Goal: Task Accomplishment & Management: Manage account settings

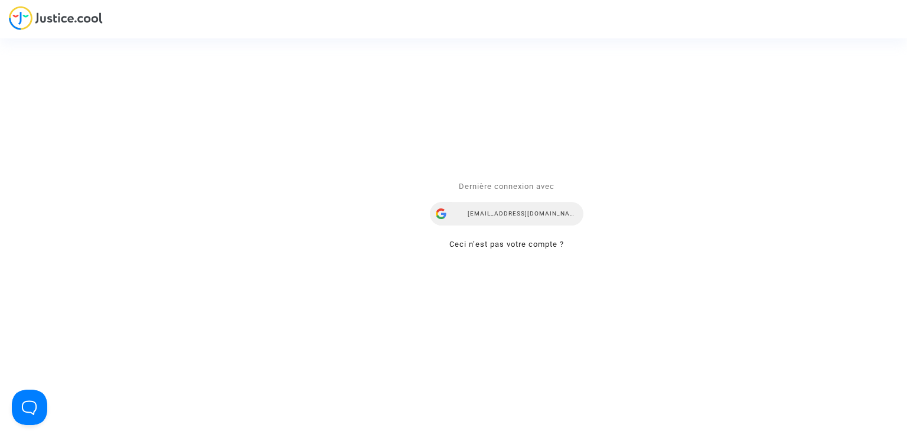
click at [495, 210] on div "[EMAIL_ADDRESS][DOMAIN_NAME]" at bounding box center [506, 214] width 153 height 24
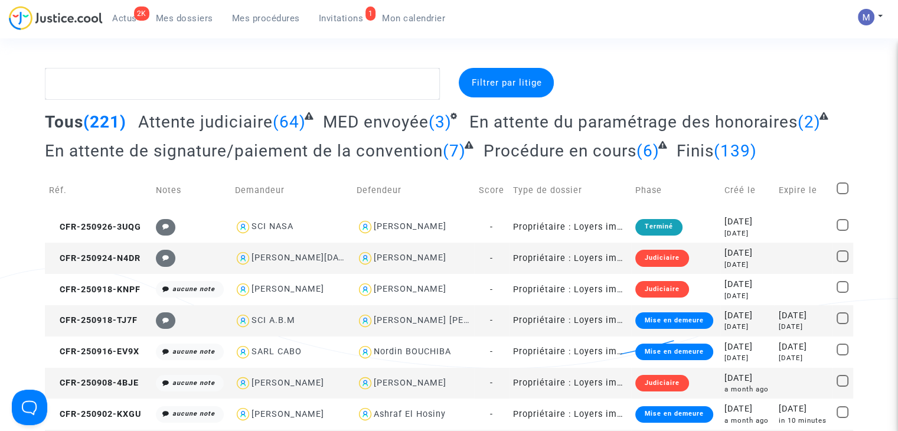
click at [345, 22] on span "Invitations" at bounding box center [341, 18] width 45 height 11
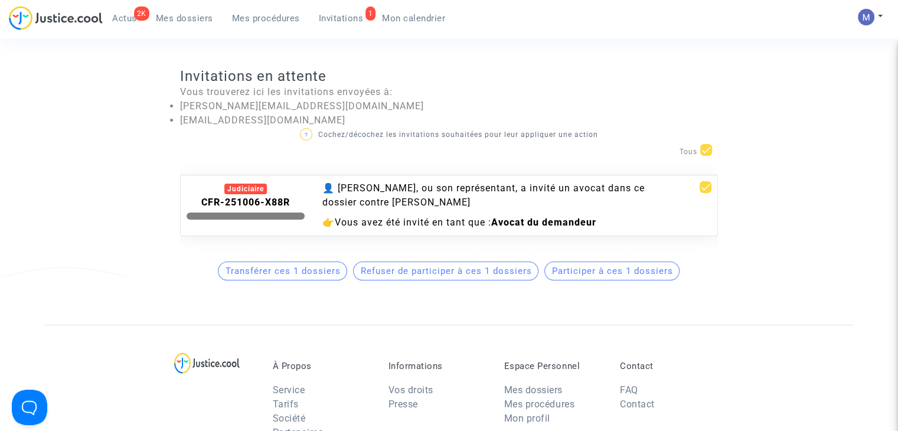
click at [581, 272] on button "Participer à ces 1 dossiers" at bounding box center [611, 271] width 135 height 19
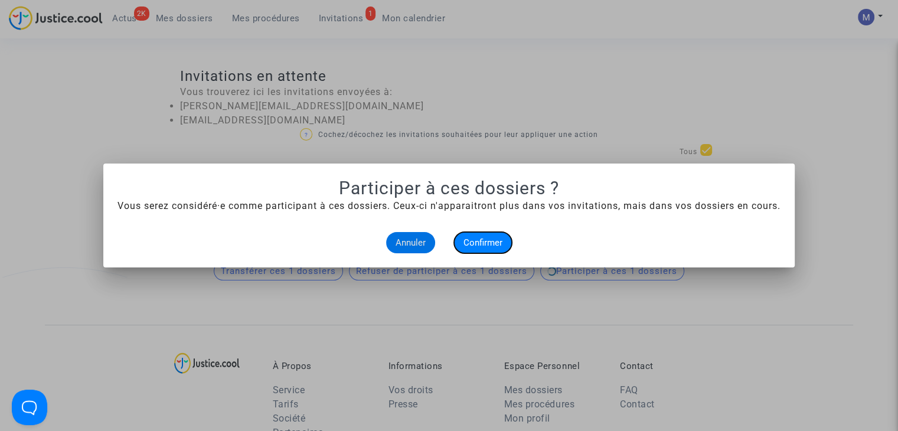
click at [479, 237] on span "Confirmer" at bounding box center [482, 242] width 39 height 11
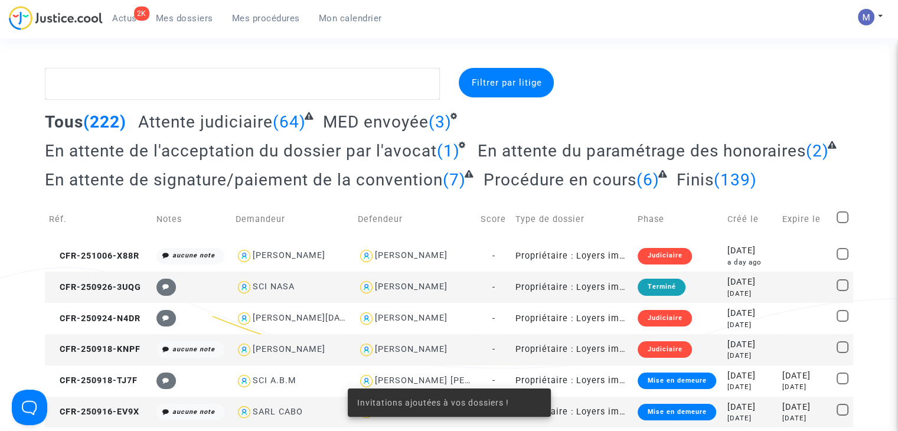
click at [378, 147] on span "En attente de l'acceptation du dossier par l'avocat" at bounding box center [241, 150] width 392 height 19
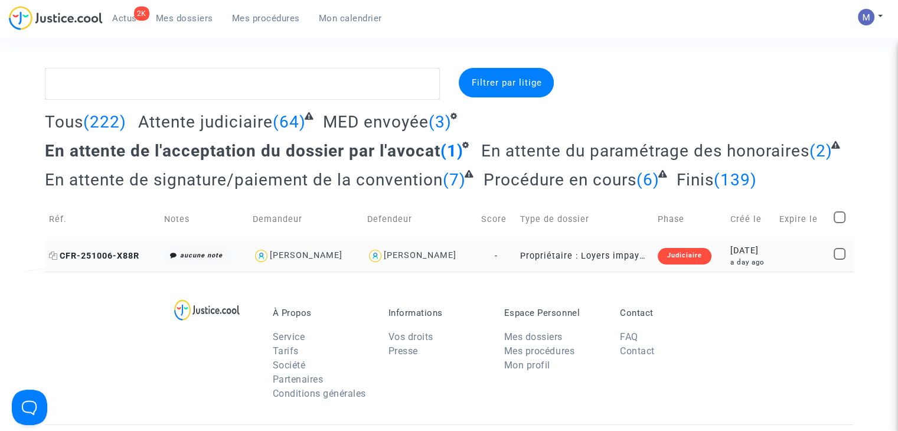
click at [118, 257] on span "CFR-251006-X88R" at bounding box center [94, 256] width 90 height 10
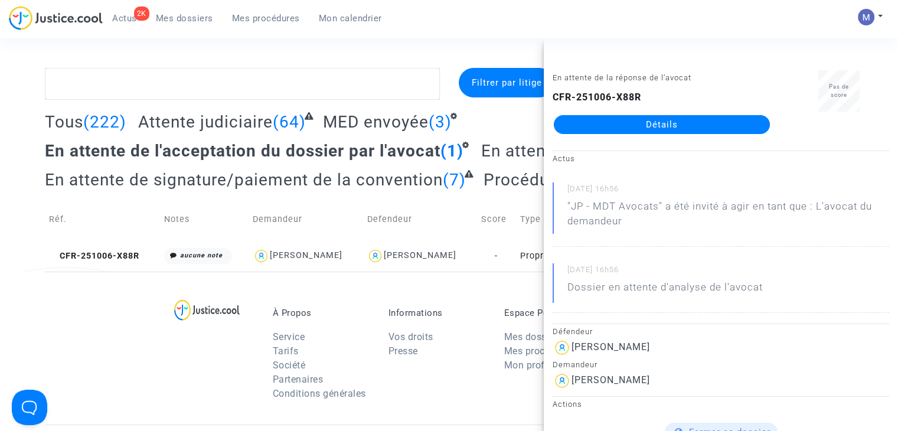
click at [677, 129] on link "Détails" at bounding box center [662, 124] width 216 height 19
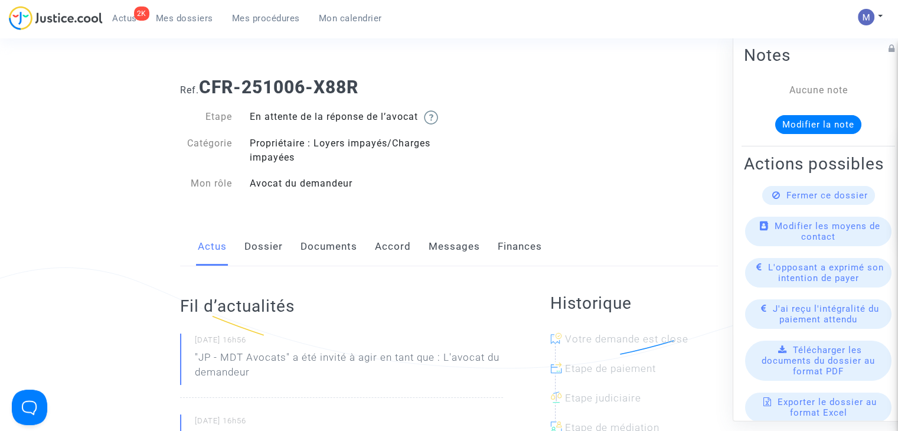
click at [257, 256] on link "Dossier" at bounding box center [263, 246] width 38 height 39
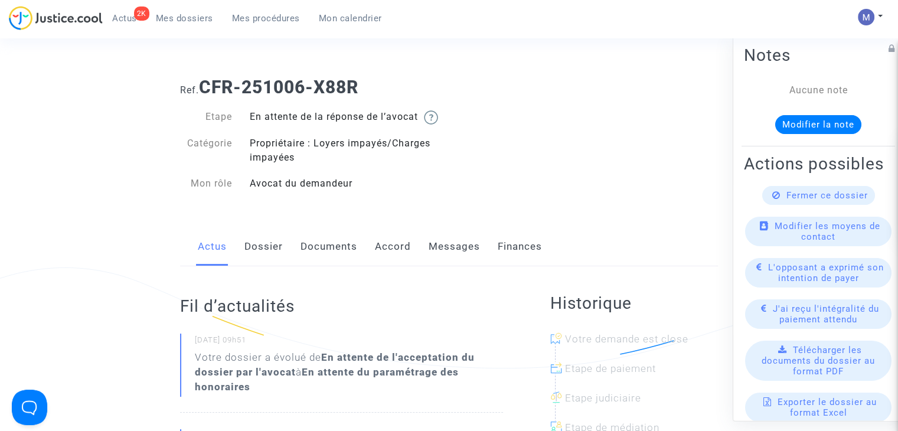
click at [178, 18] on span "Mes dossiers" at bounding box center [184, 18] width 57 height 11
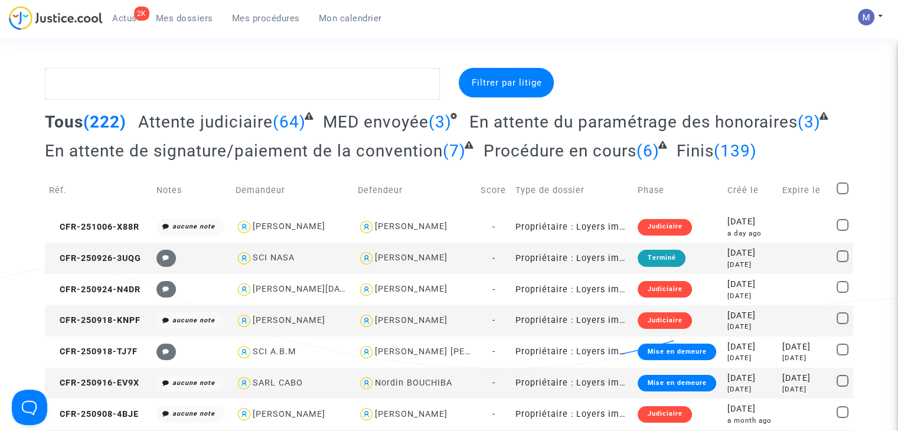
click at [565, 124] on span "En attente du paramétrage des honoraires" at bounding box center [633, 121] width 328 height 19
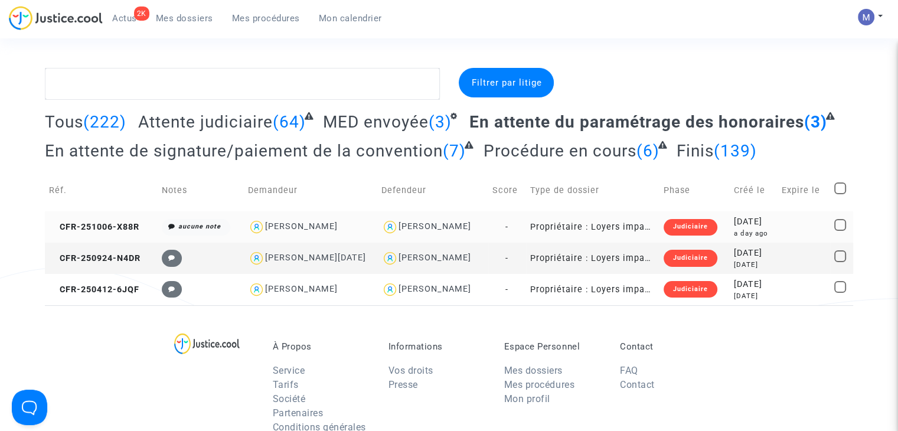
click at [118, 220] on td "CFR-251006-X88R" at bounding box center [101, 226] width 113 height 31
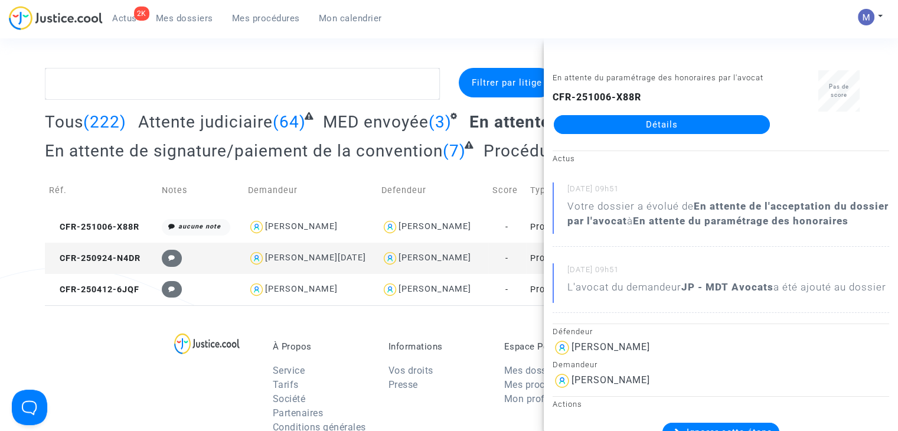
click at [680, 118] on link "Détails" at bounding box center [662, 124] width 216 height 19
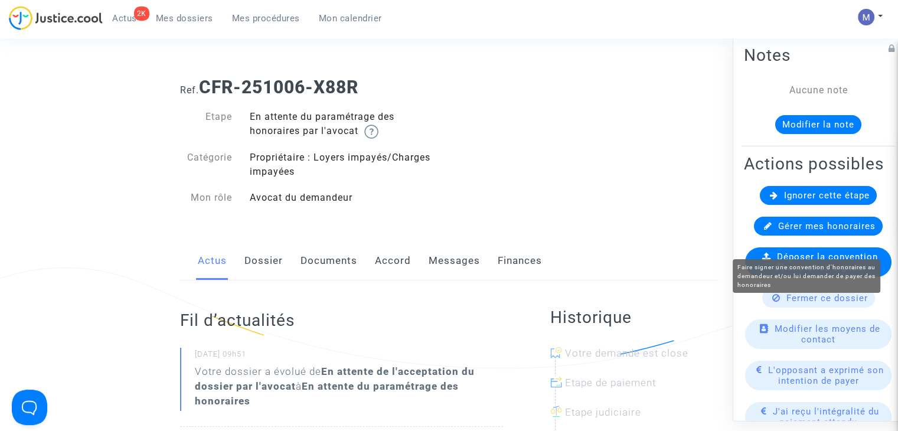
click at [781, 231] on span "Gérer mes honoraires" at bounding box center [826, 226] width 97 height 11
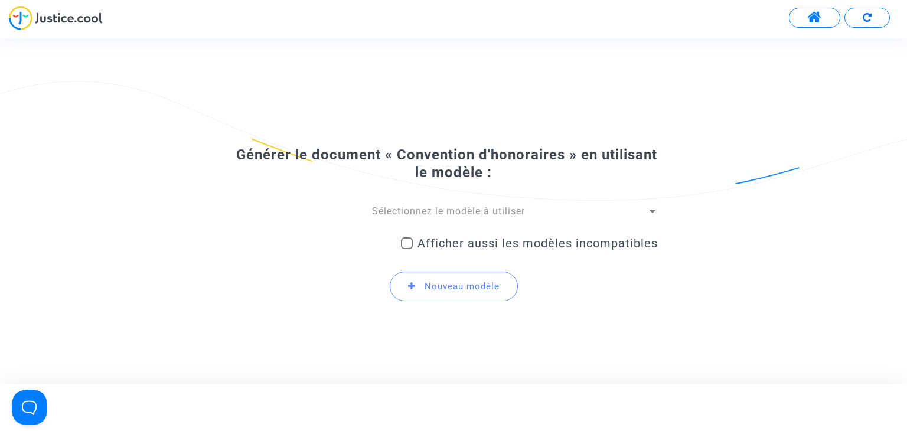
click at [443, 211] on span "Sélectionnez le modèle à utiliser" at bounding box center [448, 210] width 153 height 11
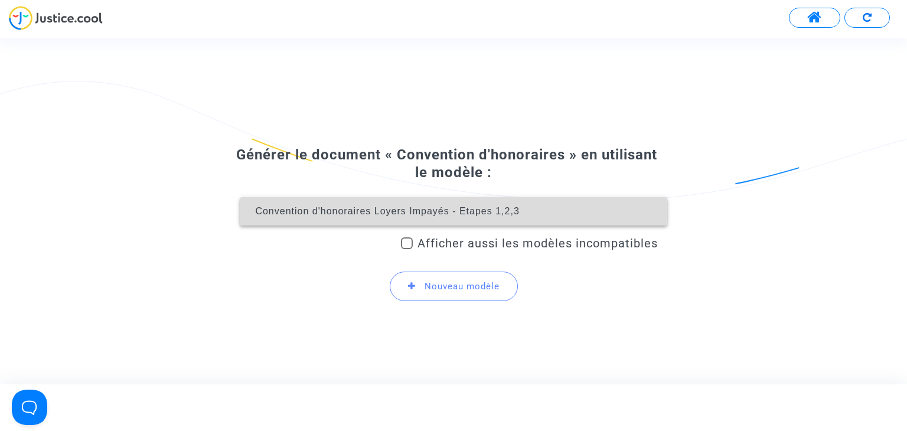
click at [442, 211] on span "Convention d'honoraires Loyers Impayés - Etapes 1,2,3" at bounding box center [387, 211] width 264 height 10
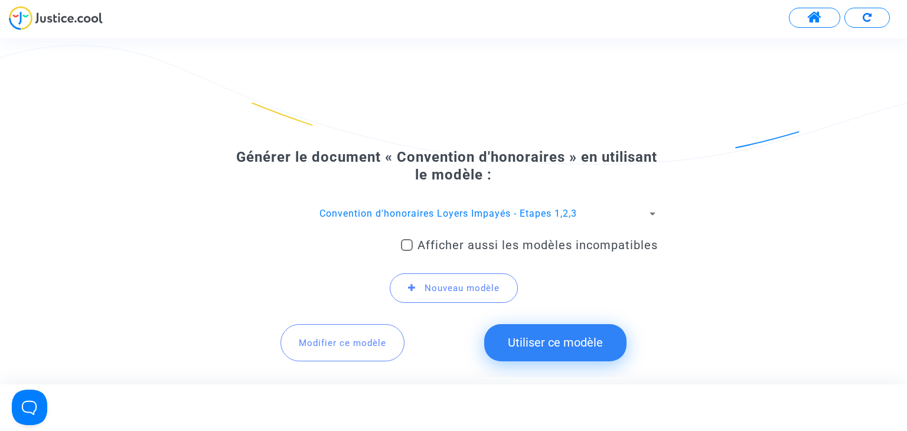
click at [538, 334] on button "Utiliser ce modèle" at bounding box center [555, 342] width 142 height 37
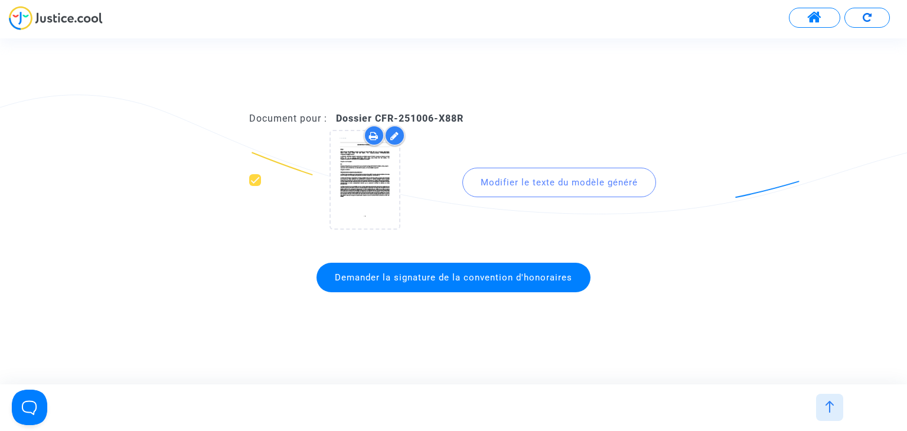
click at [429, 275] on span "Demander la signature de la convention d'honoraires" at bounding box center [453, 277] width 237 height 11
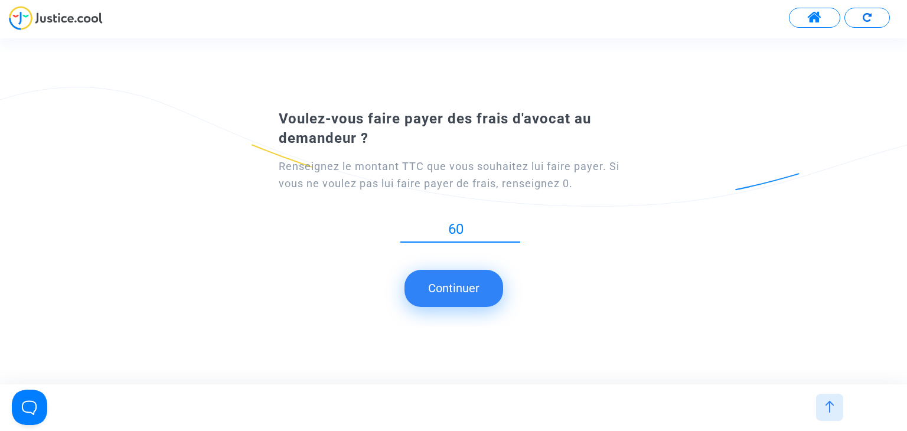
type input "60"
click at [470, 276] on button "Continuer" at bounding box center [453, 288] width 99 height 37
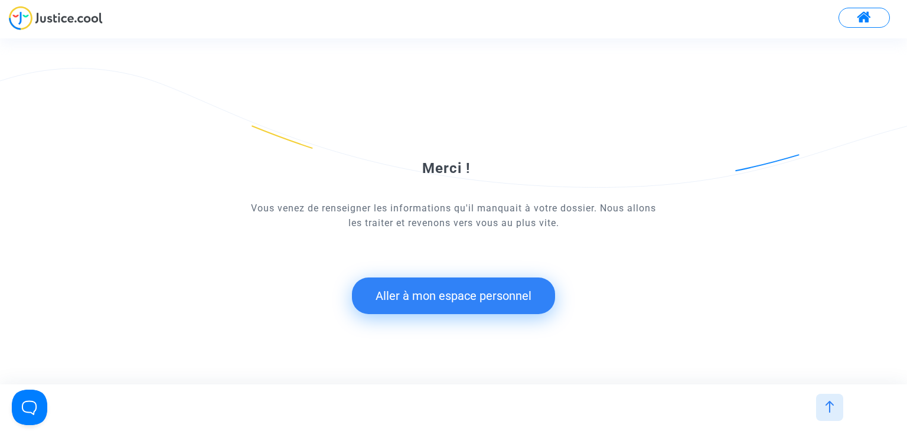
click at [464, 292] on button "Aller à mon espace personnel" at bounding box center [453, 295] width 203 height 37
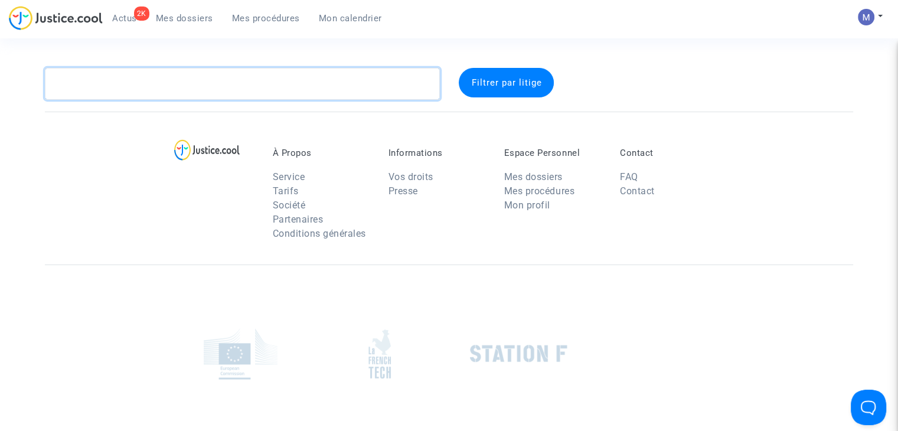
click at [224, 93] on textarea at bounding box center [242, 84] width 395 height 32
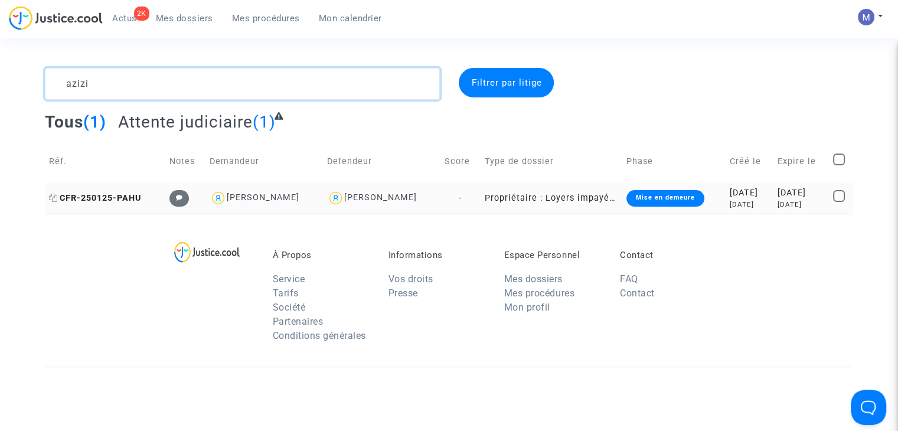
type textarea "azizi"
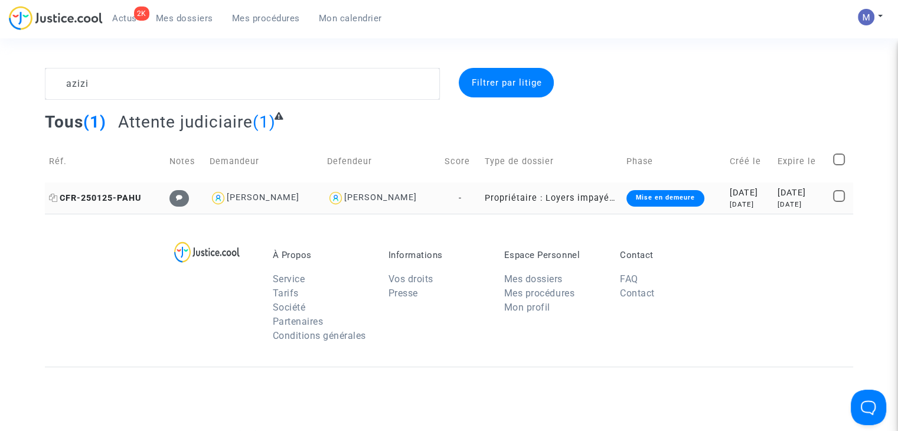
click at [110, 199] on span "CFR-250125-PAHU" at bounding box center [95, 198] width 92 height 10
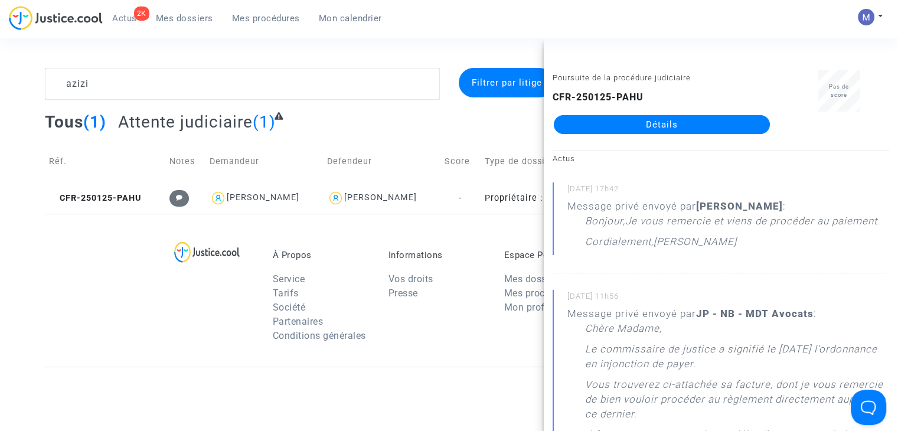
click at [616, 130] on link "Détails" at bounding box center [662, 124] width 216 height 19
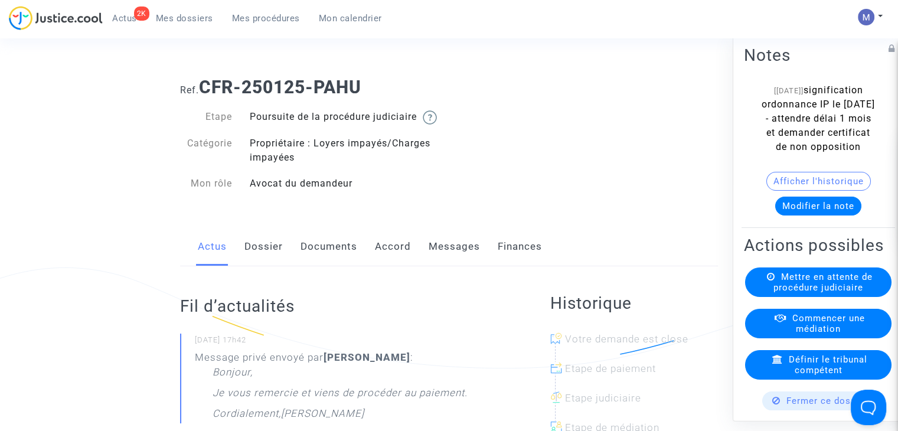
click at [164, 10] on link "Mes dossiers" at bounding box center [184, 18] width 76 height 18
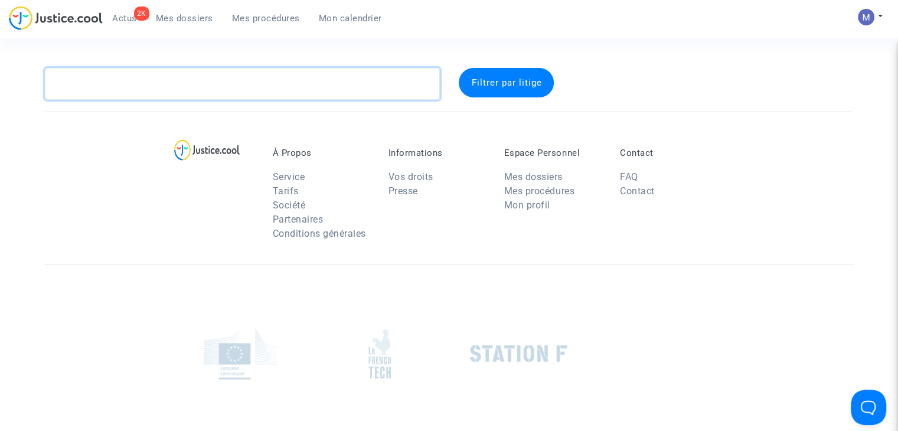
click at [162, 80] on textarea at bounding box center [242, 84] width 395 height 32
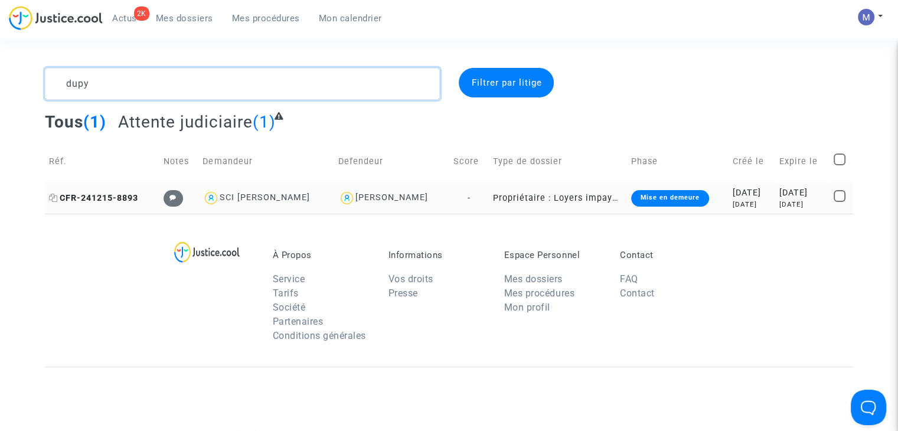
type textarea "dupy"
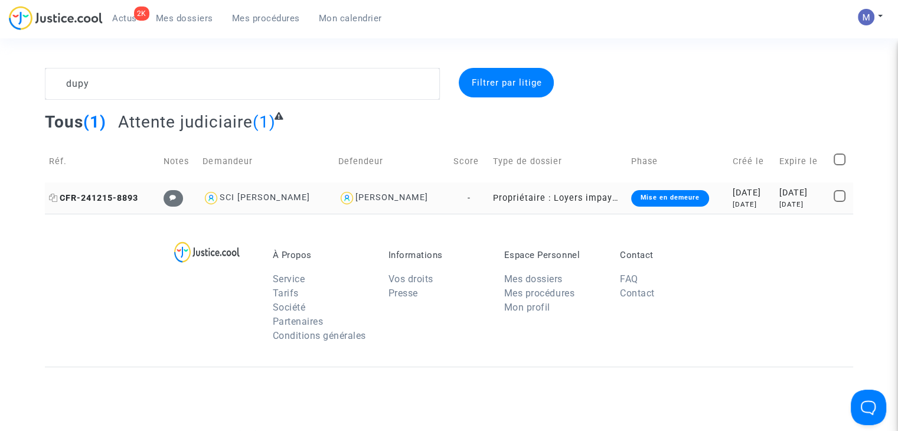
click at [103, 195] on span "CFR-241215-8893" at bounding box center [93, 198] width 89 height 10
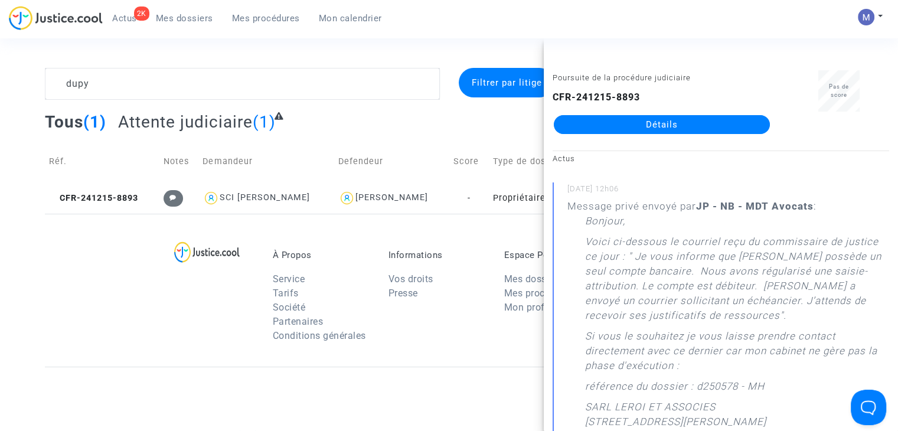
click at [697, 113] on div "CFR-241215-8893 Détails" at bounding box center [662, 112] width 218 height 44
click at [692, 119] on link "Détails" at bounding box center [662, 124] width 216 height 19
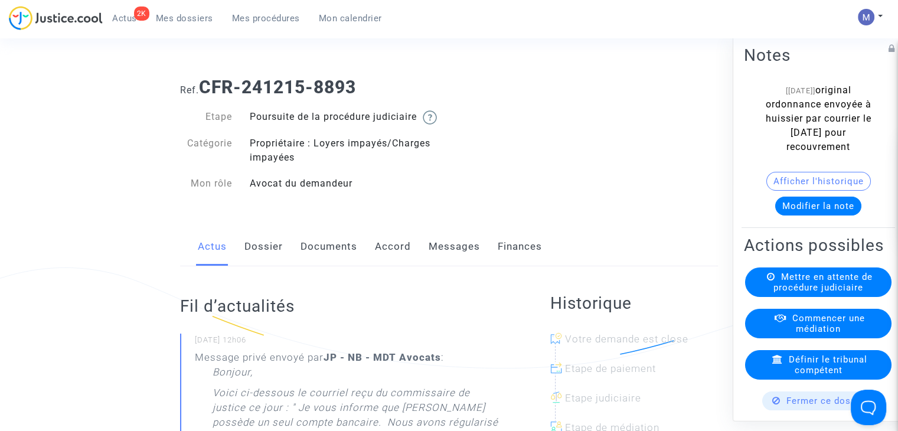
click at [178, 21] on span "Mes dossiers" at bounding box center [184, 18] width 57 height 11
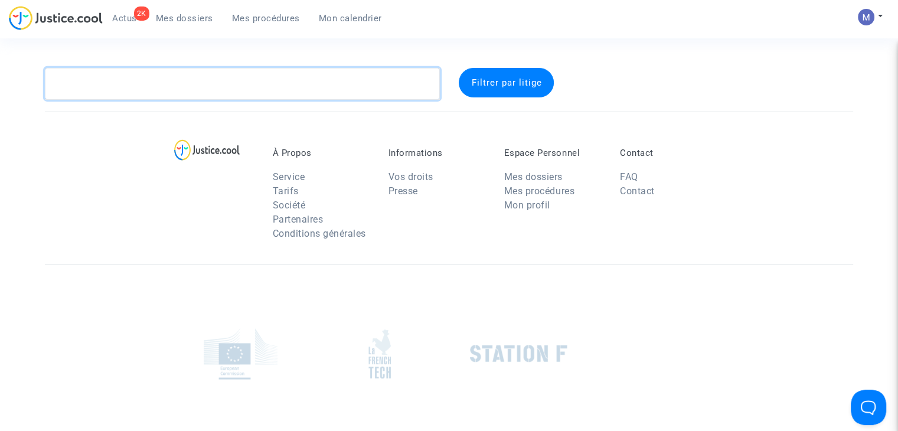
click at [168, 95] on textarea at bounding box center [242, 84] width 395 height 32
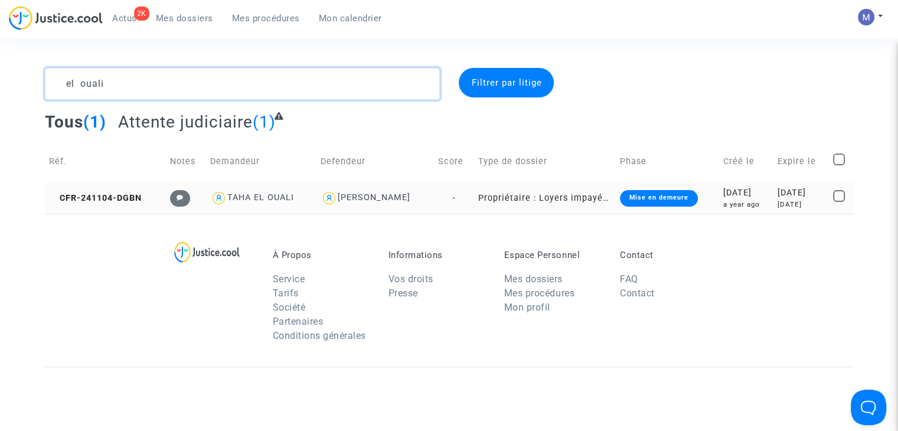
type textarea "el ouali"
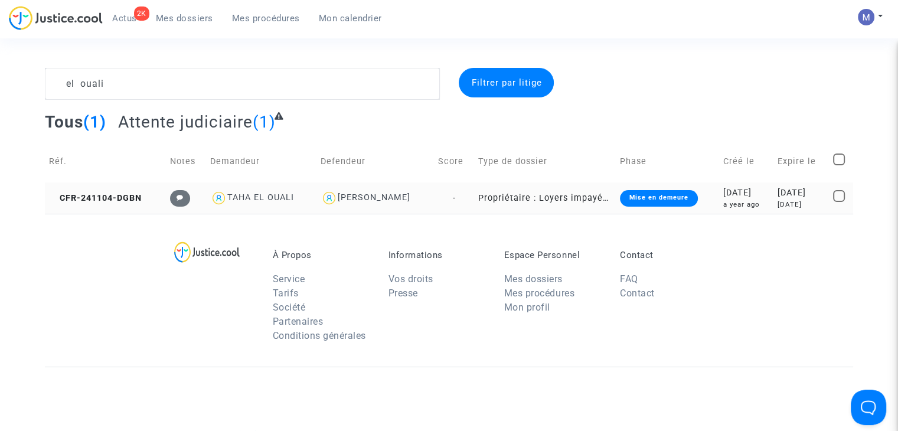
click at [118, 188] on td "CFR-241104-DGBN" at bounding box center [105, 197] width 121 height 31
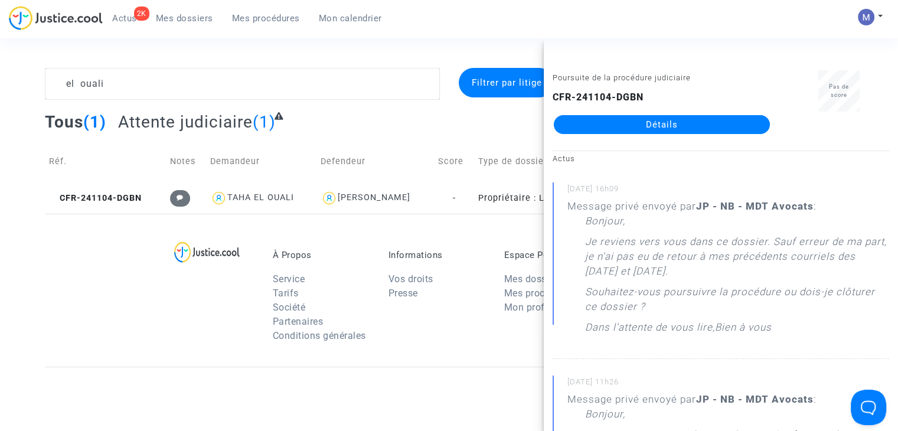
click at [687, 127] on link "Détails" at bounding box center [662, 124] width 216 height 19
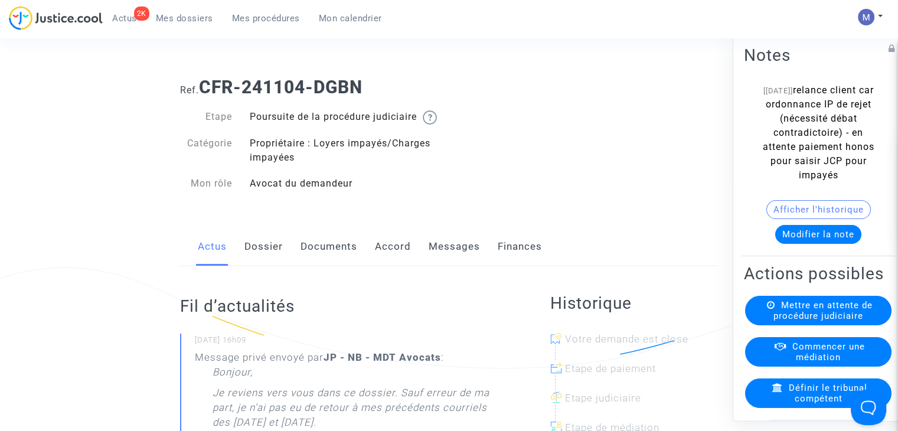
click at [446, 262] on link "Messages" at bounding box center [454, 246] width 51 height 39
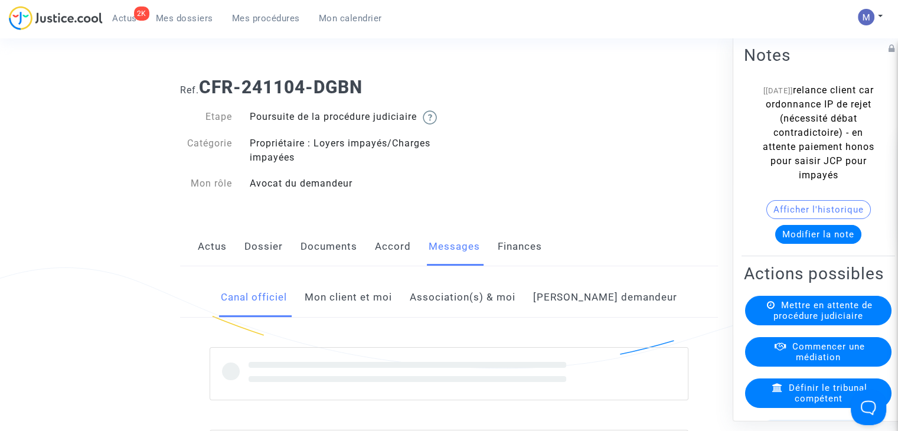
click at [392, 309] on link "Mon client et moi" at bounding box center [348, 297] width 87 height 39
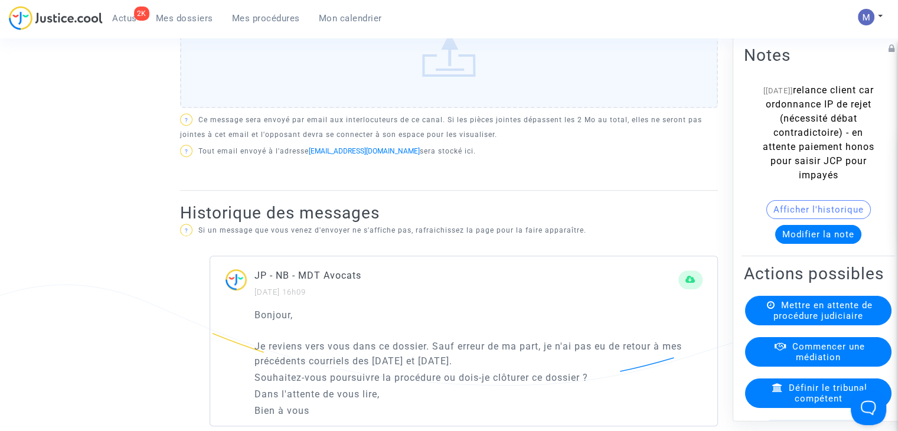
scroll to position [236, 0]
